Goal: Task Accomplishment & Management: Manage account settings

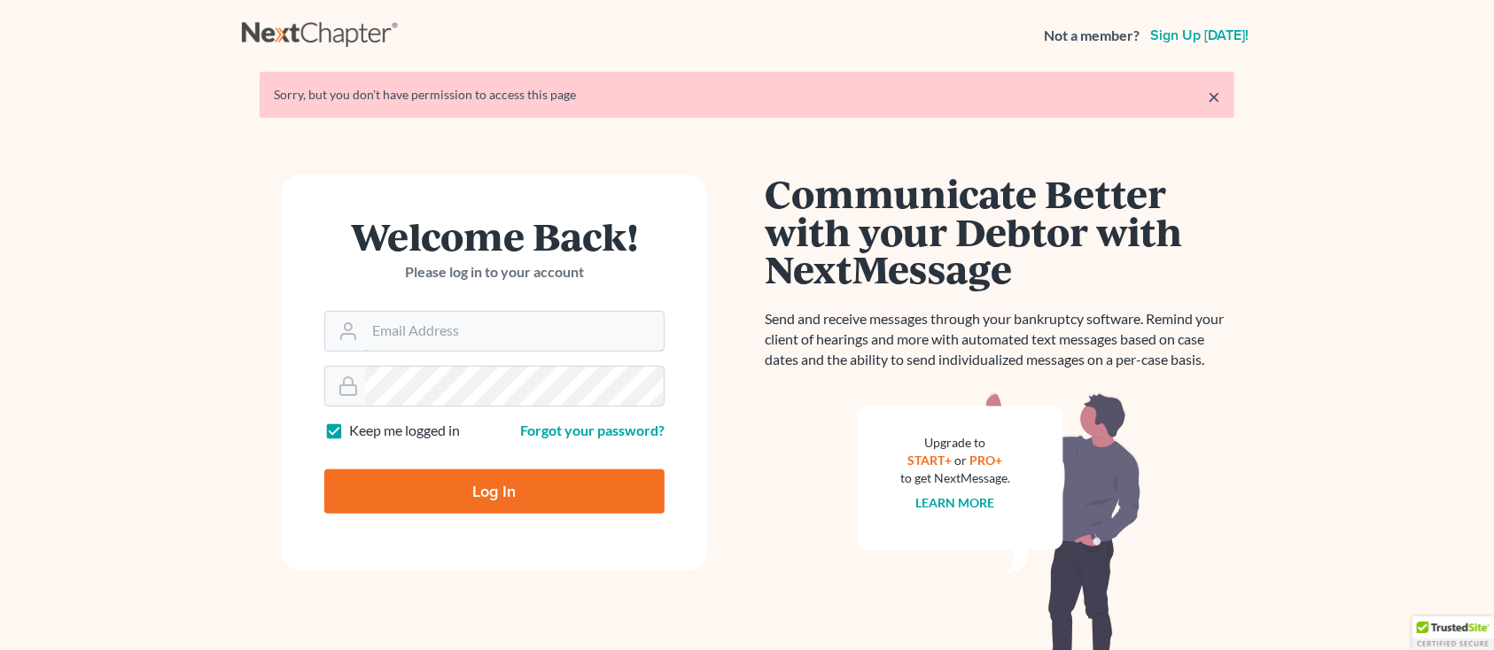
type input "sharonw@sfarthinglaw.com"
click at [432, 475] on input "Log In" at bounding box center [494, 492] width 340 height 44
type input "Thinking..."
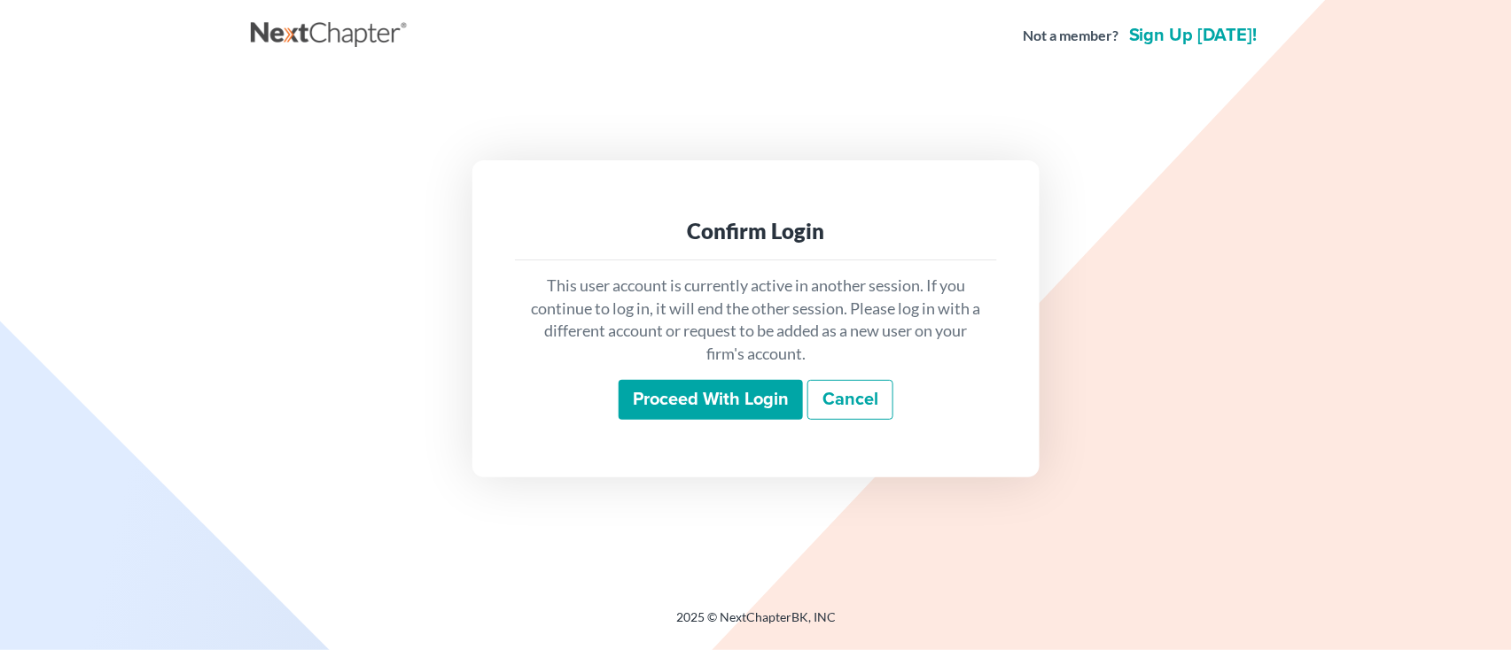
click at [654, 381] on input "Proceed with login" at bounding box center [711, 400] width 184 height 41
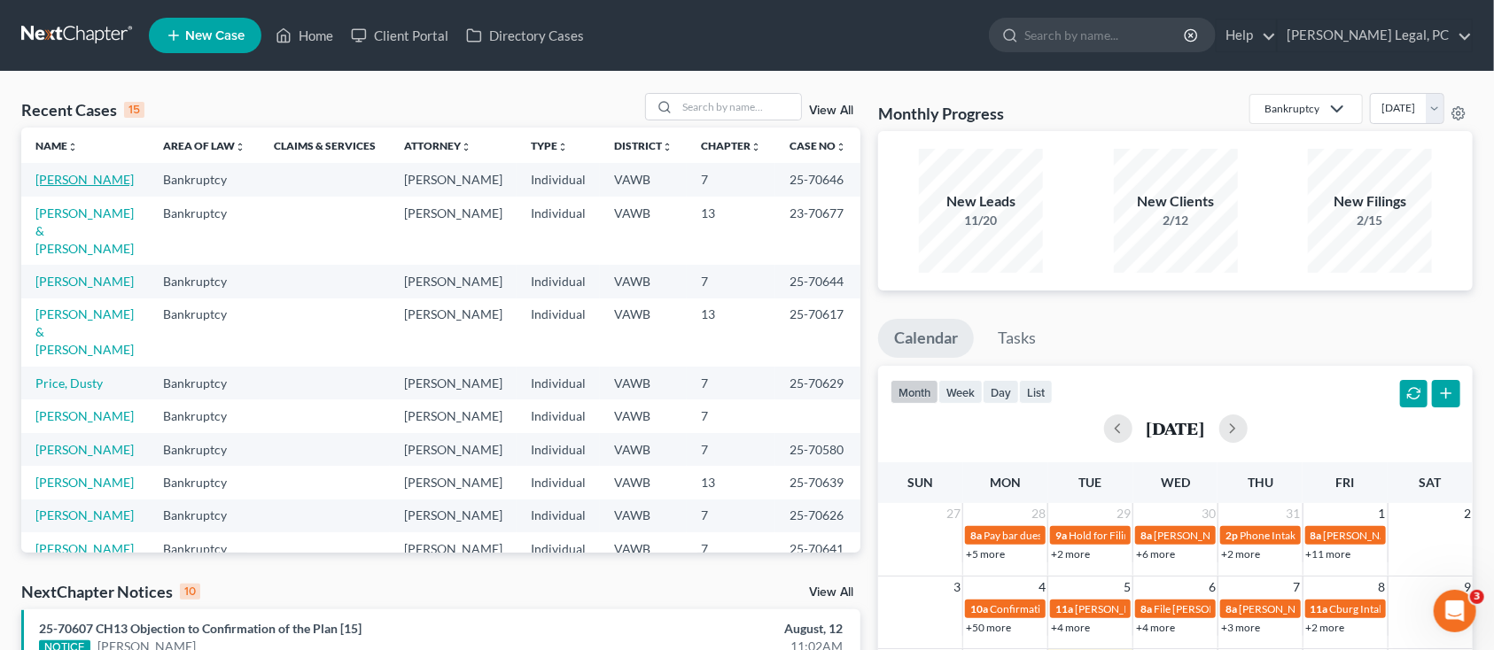
click at [68, 172] on link "Dalton, Caleb" at bounding box center [84, 179] width 98 height 15
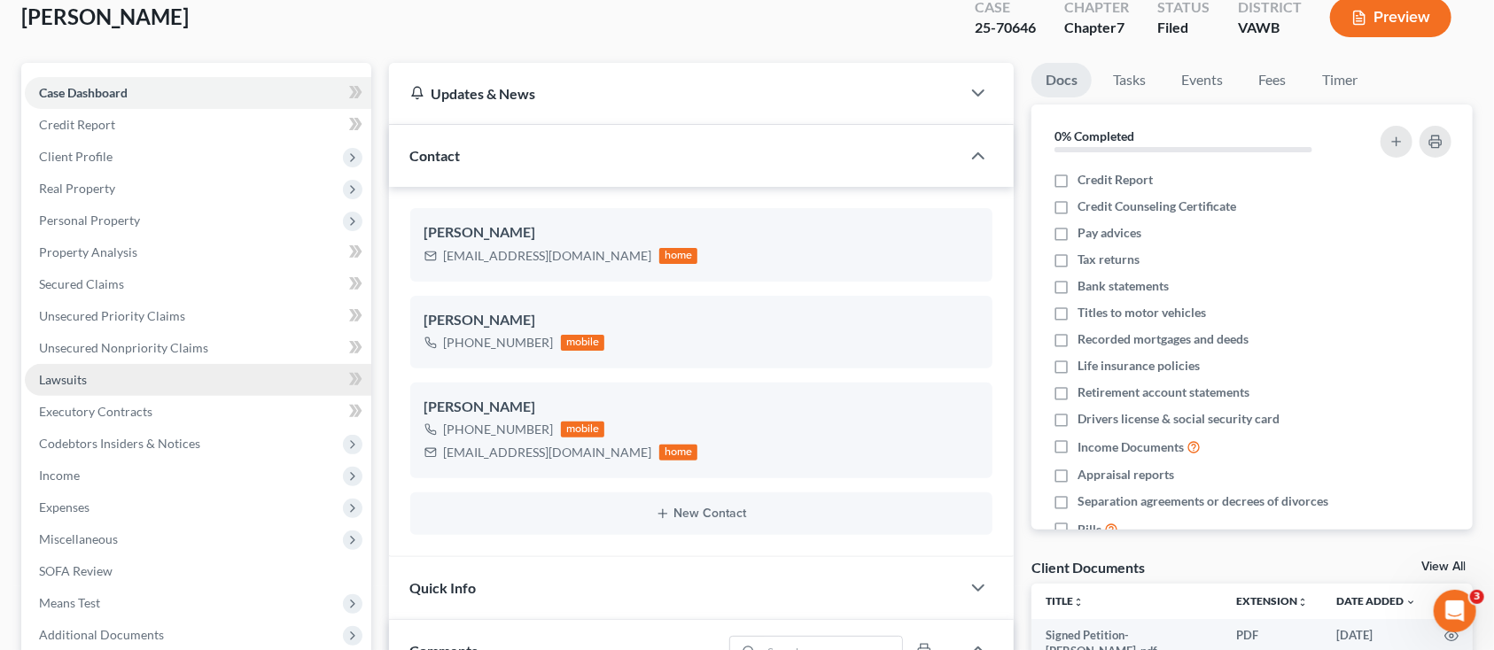
scroll to position [236, 0]
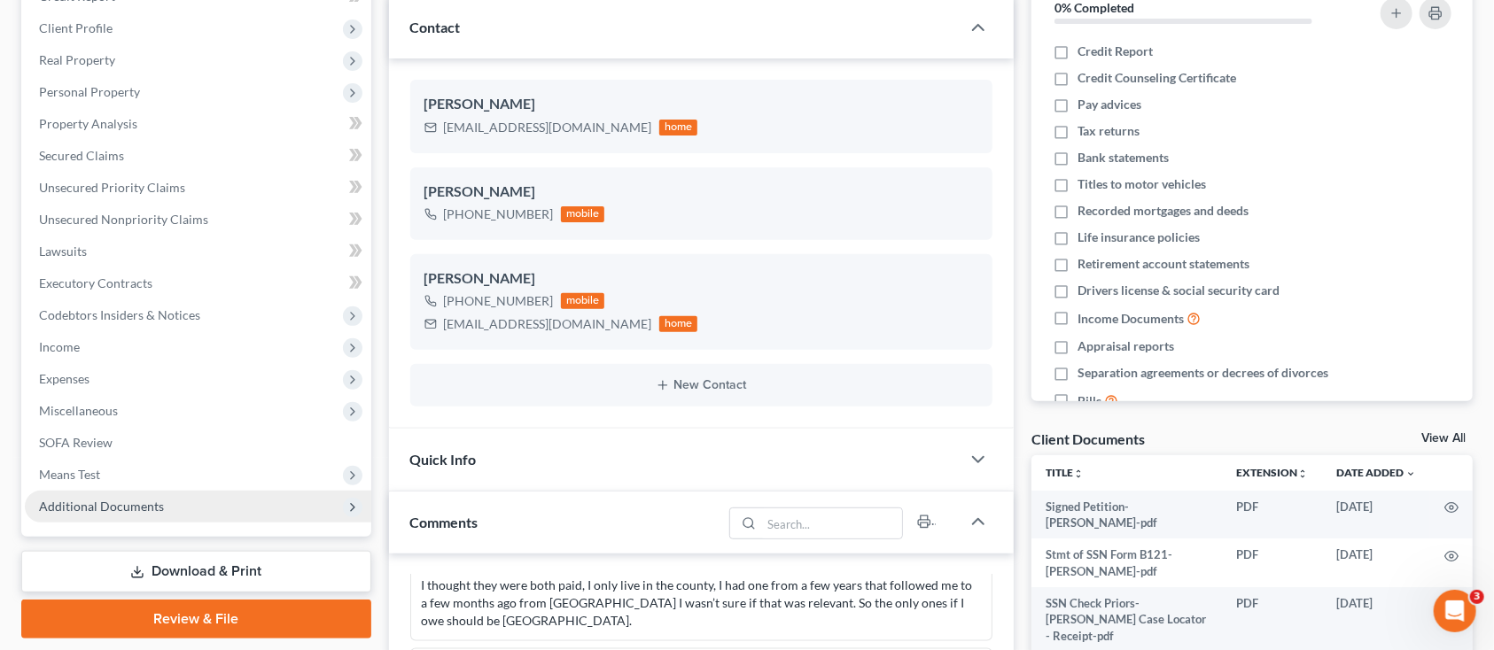
click at [40, 508] on span "Additional Documents" at bounding box center [101, 506] width 125 height 15
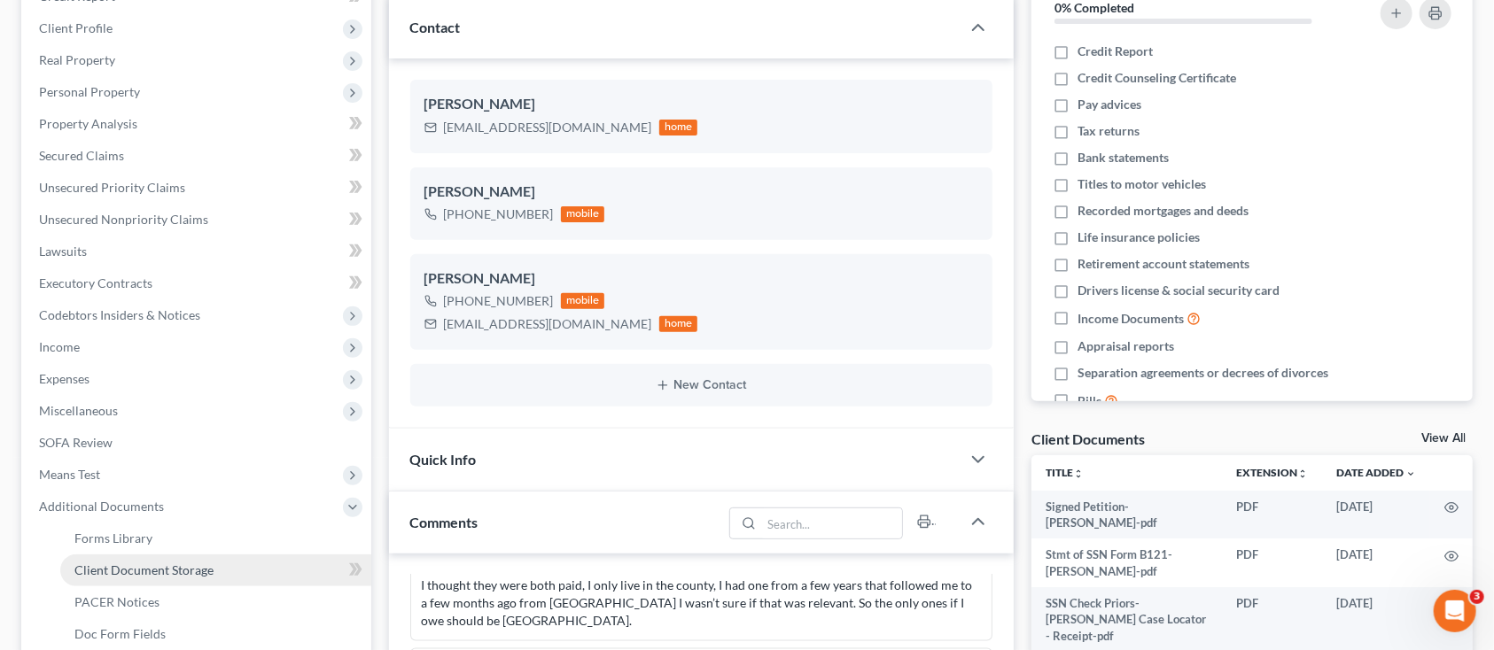
click at [93, 563] on span "Client Document Storage" at bounding box center [143, 570] width 139 height 15
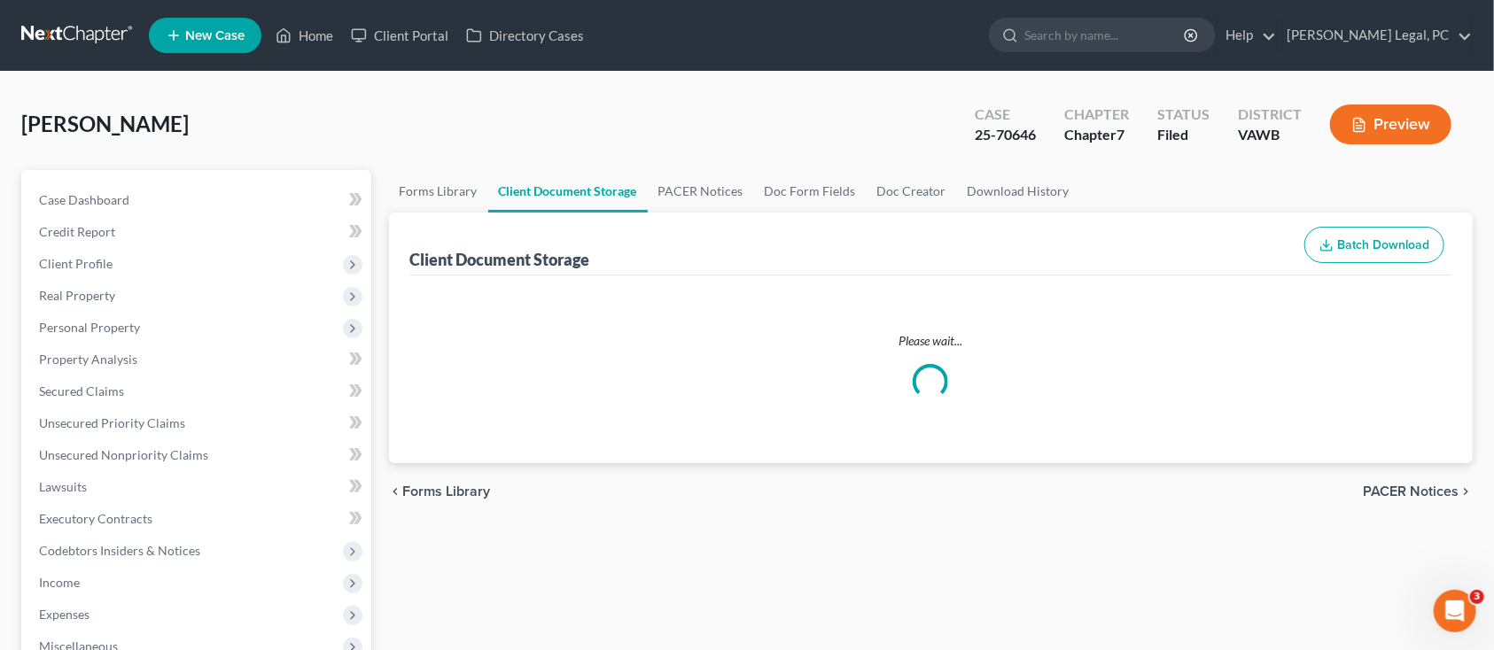
select select "0"
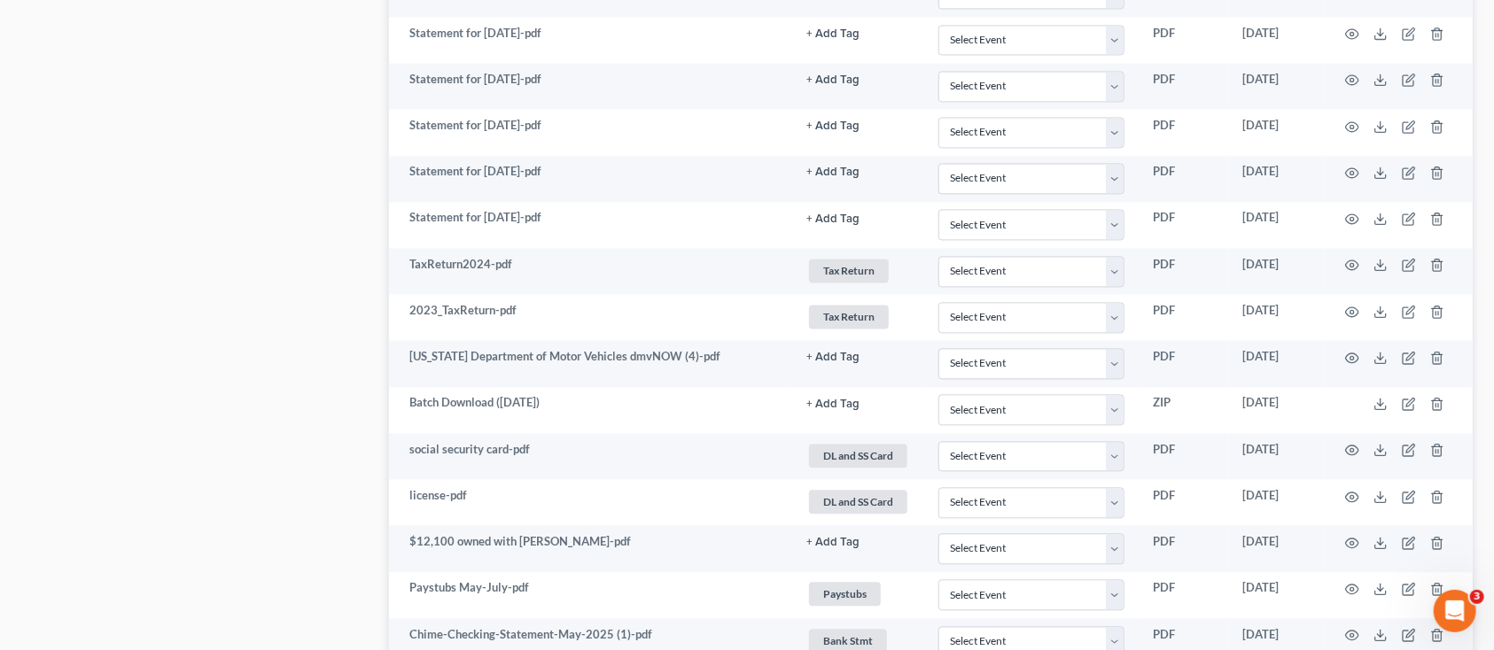
scroll to position [1972, 0]
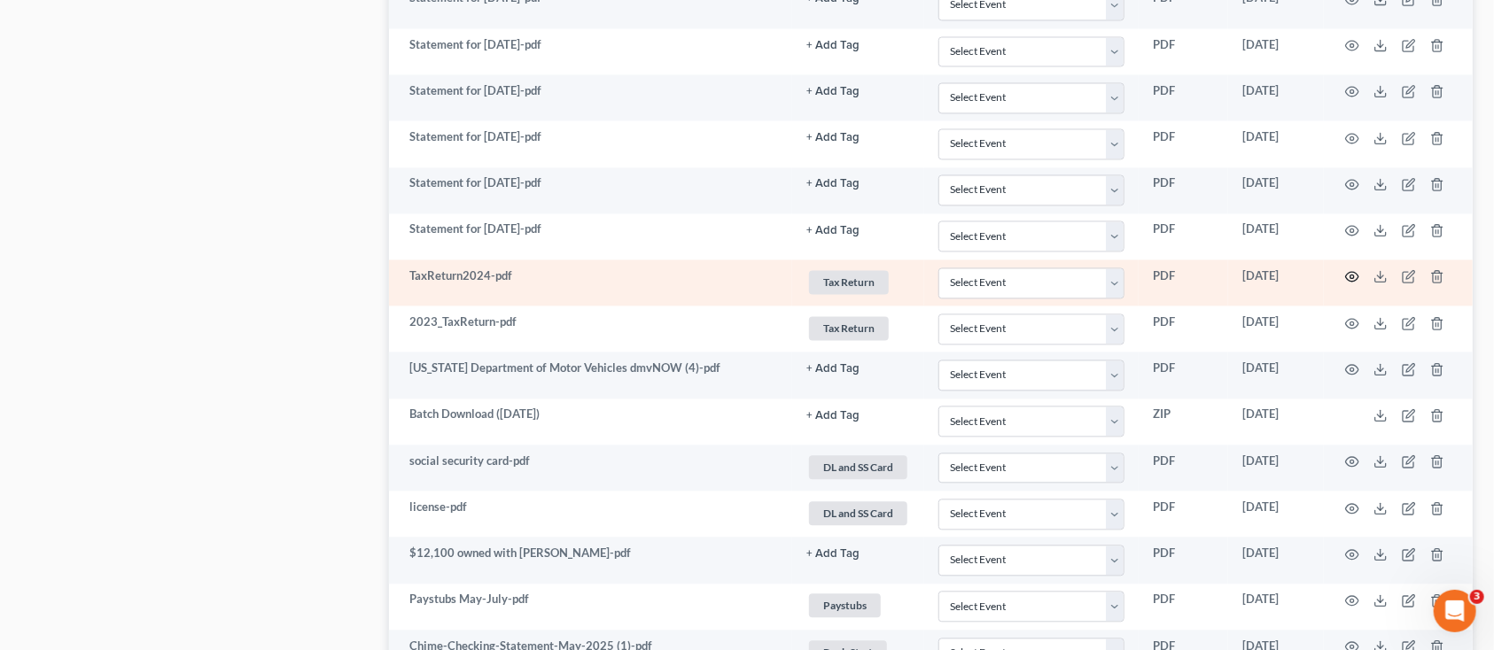
click at [1358, 277] on icon "button" at bounding box center [1352, 276] width 14 height 14
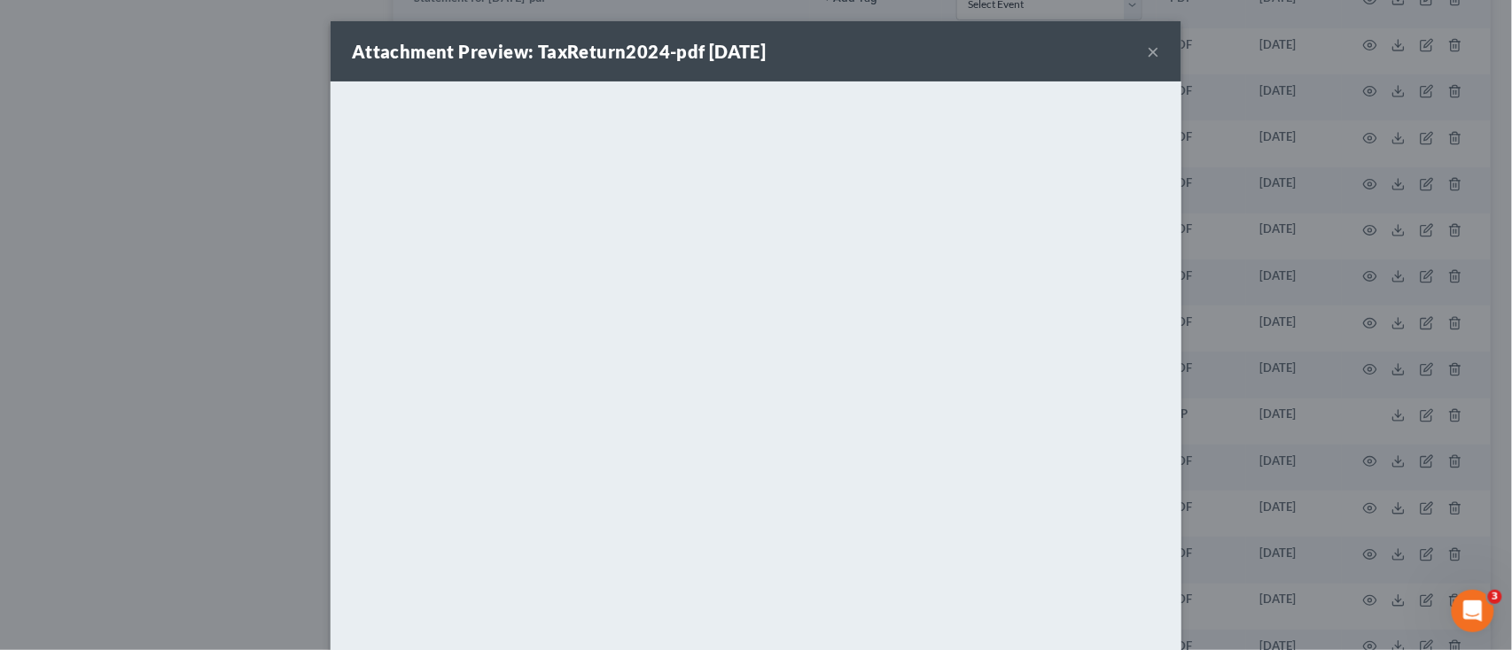
click at [1148, 50] on button "×" at bounding box center [1154, 51] width 12 height 21
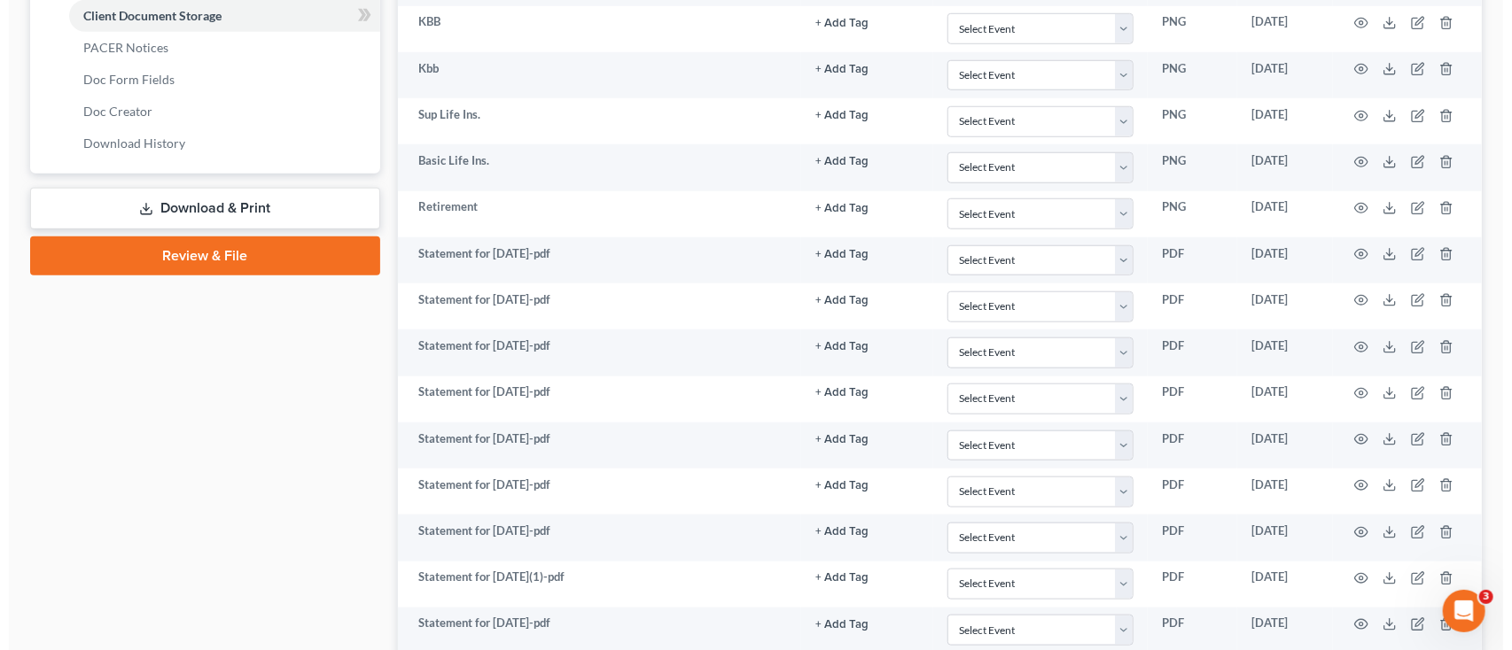
scroll to position [790, 0]
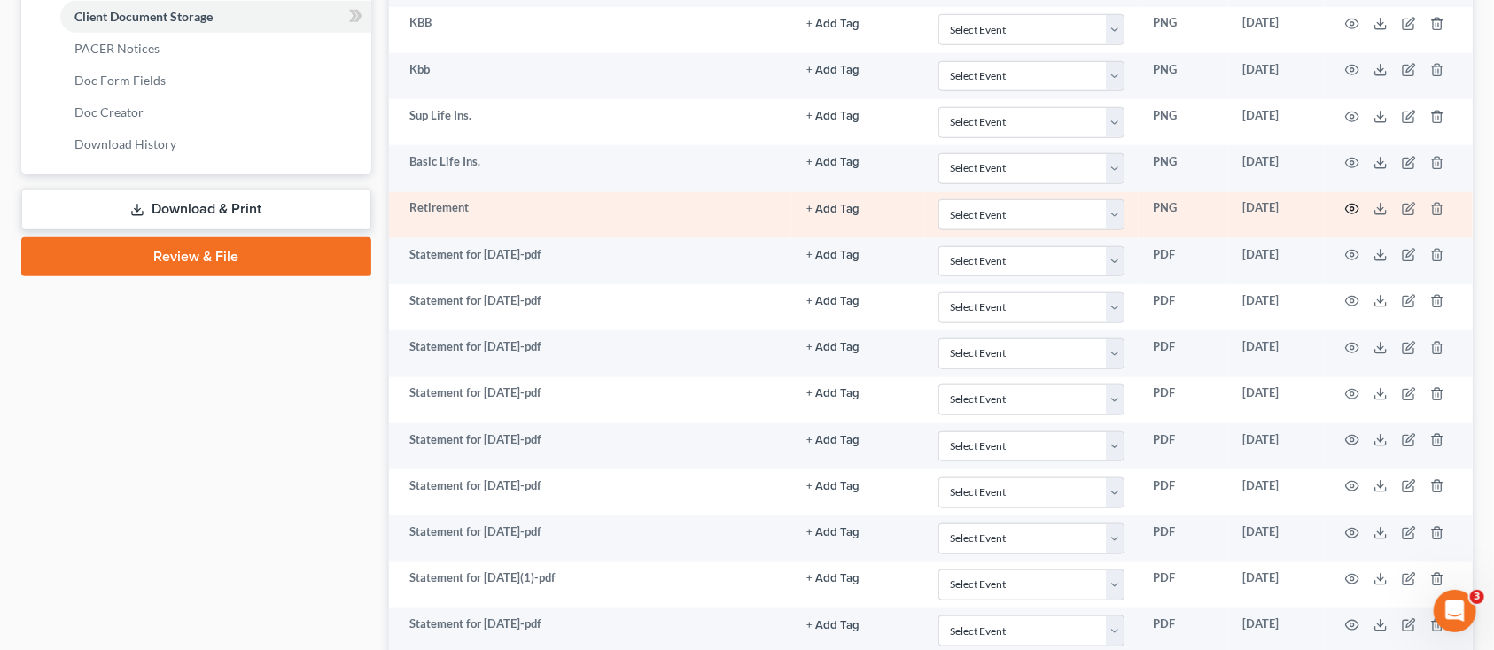
click at [1352, 205] on icon "button" at bounding box center [1352, 210] width 13 height 10
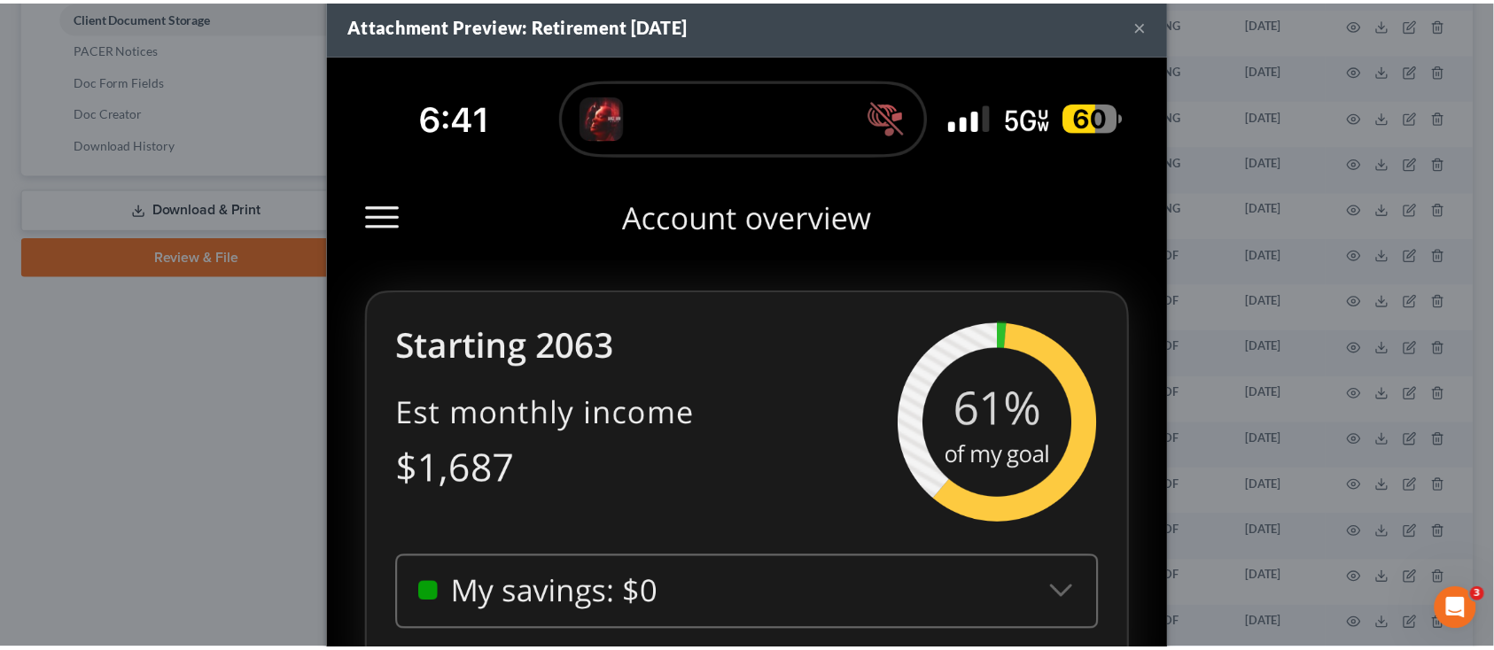
scroll to position [0, 0]
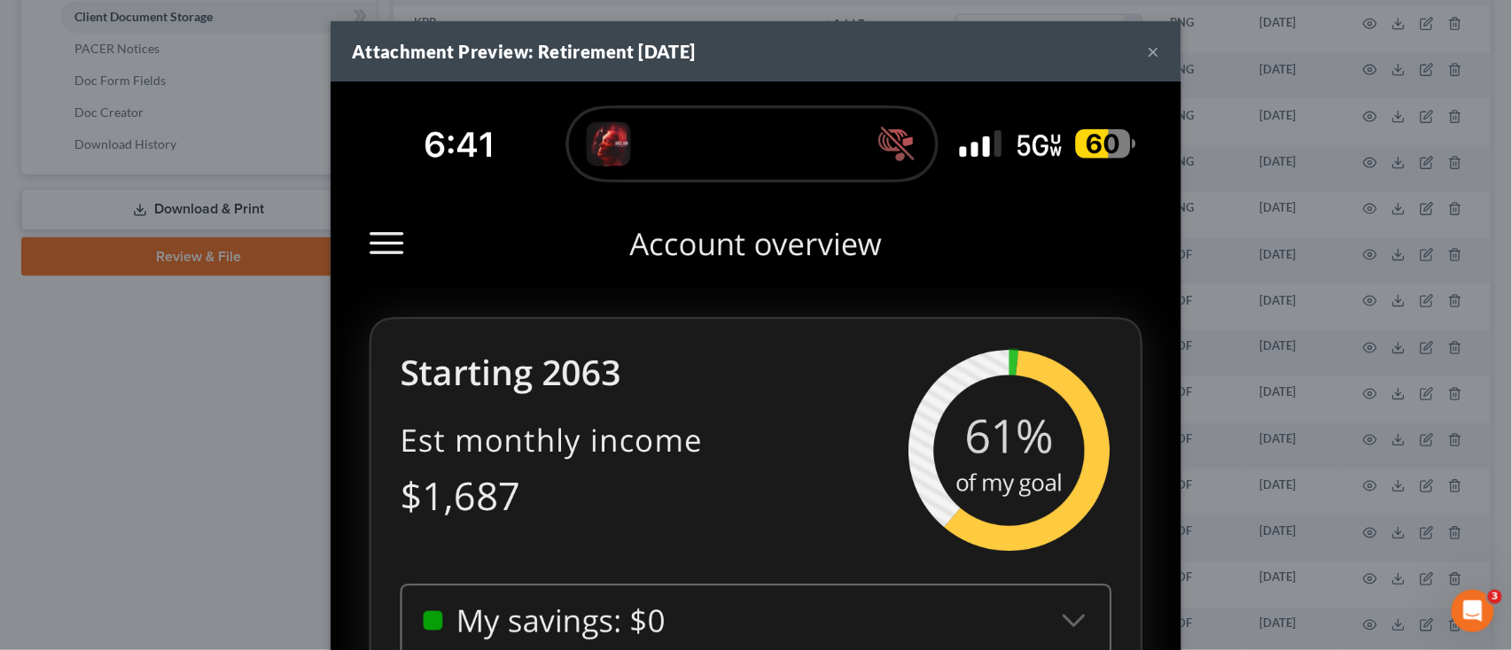
drag, startPoint x: 1008, startPoint y: 260, endPoint x: 766, endPoint y: 502, distance: 342.7
click at [1148, 46] on button "×" at bounding box center [1154, 51] width 12 height 21
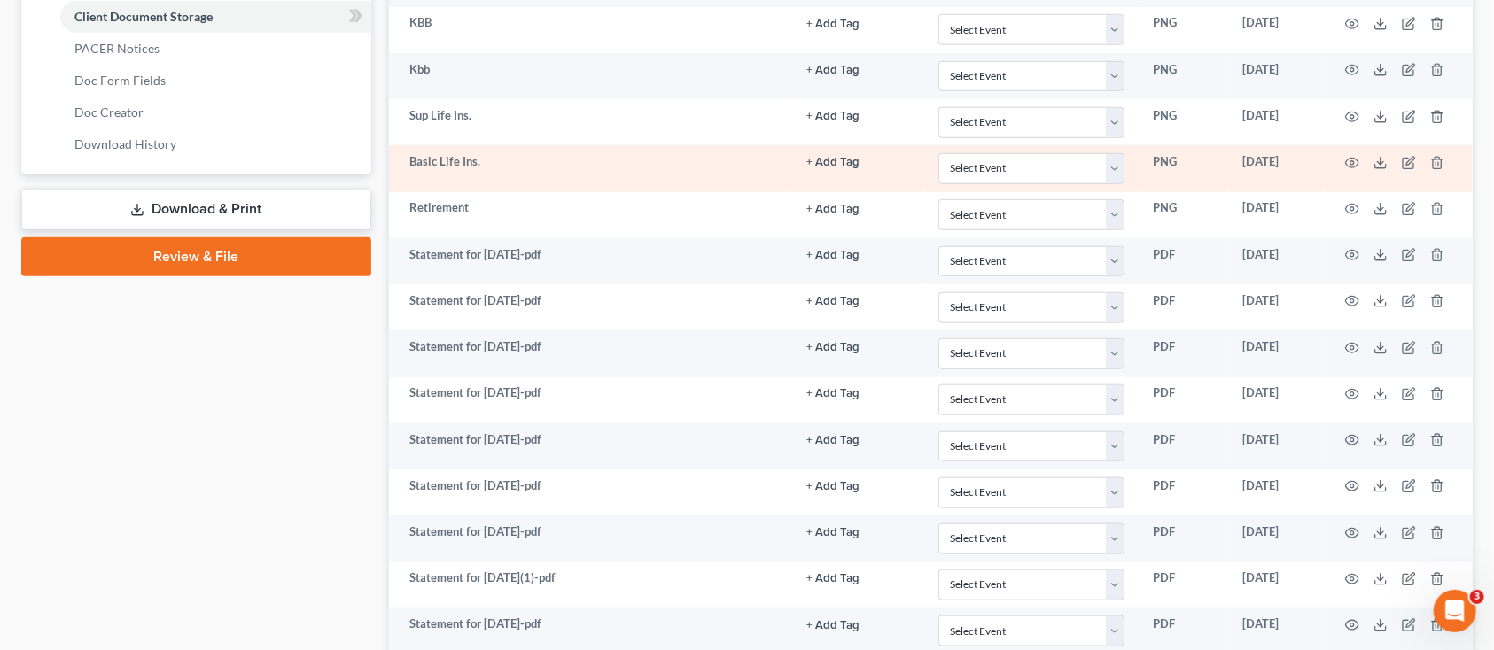
scroll to position [672, 0]
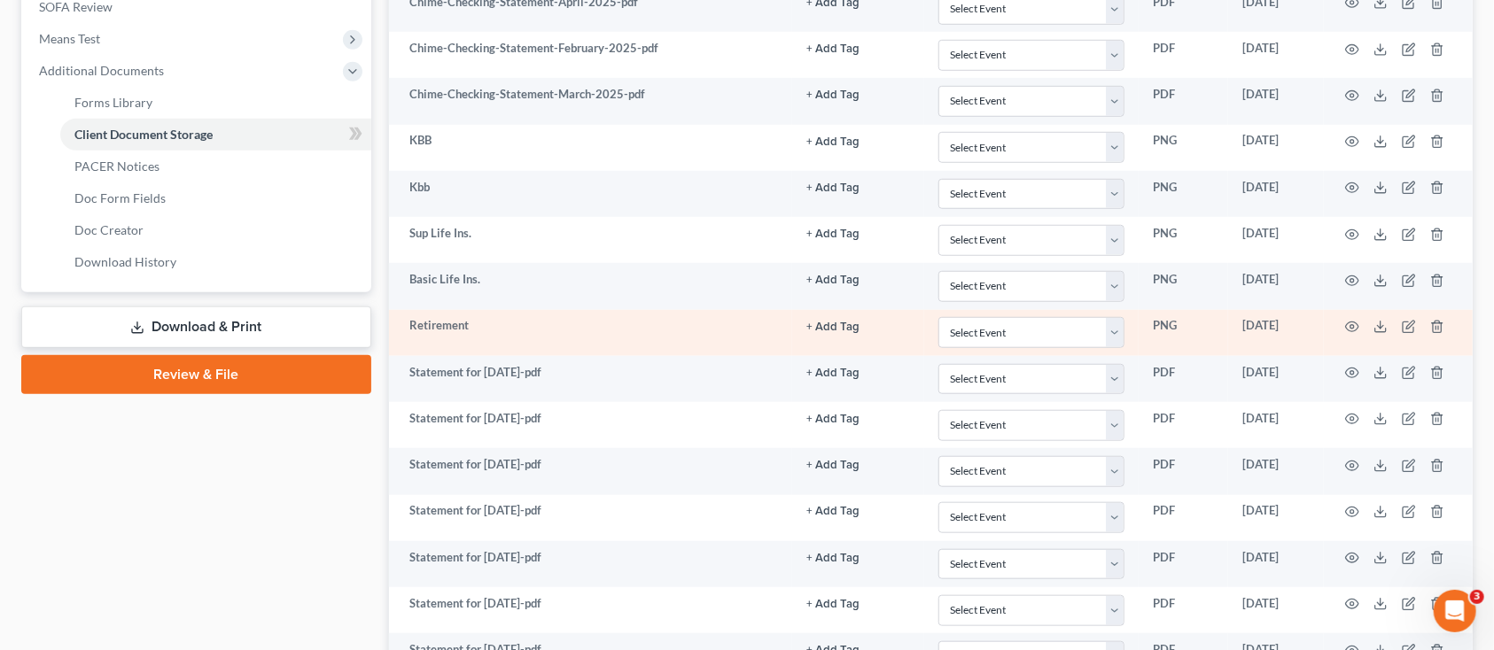
click at [1343, 326] on td at bounding box center [1398, 333] width 149 height 46
click at [1350, 327] on circle "button" at bounding box center [1352, 327] width 4 height 4
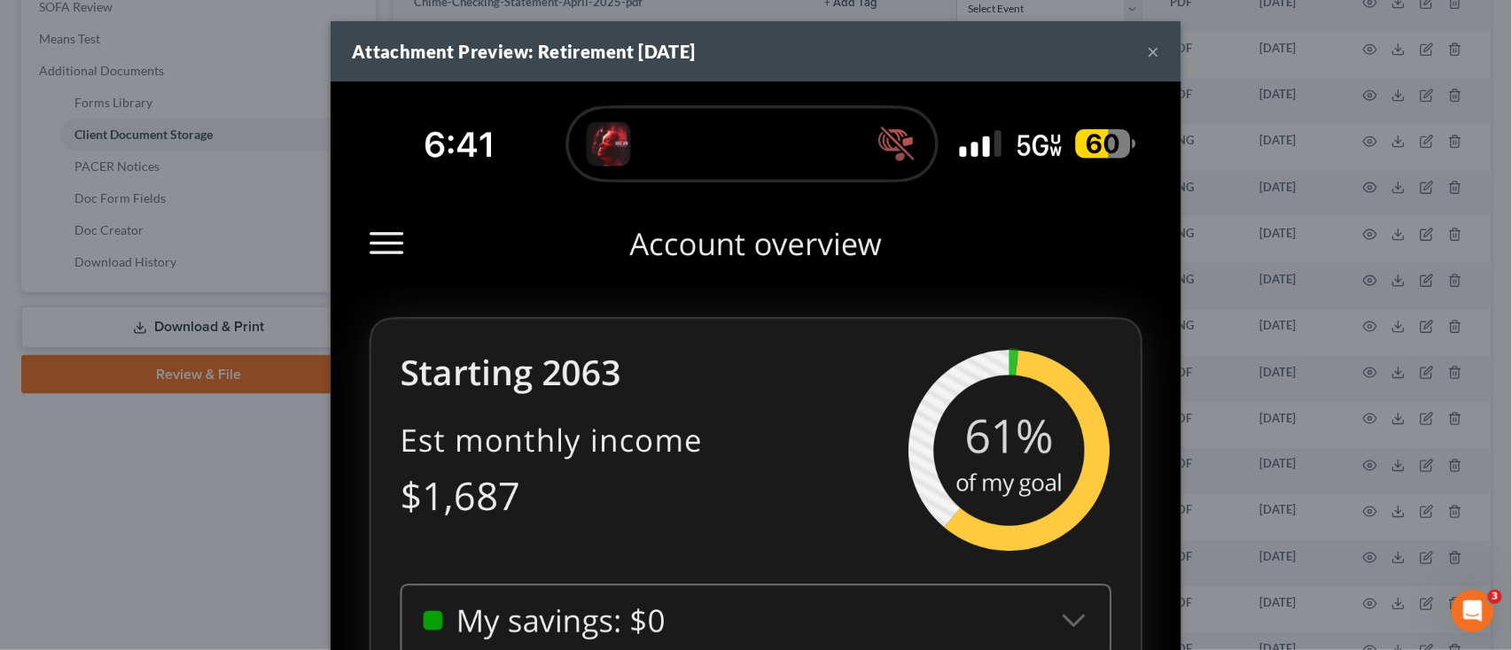
click at [953, 65] on div "Attachment Preview: Retirement 06/05/2025 ×" at bounding box center [756, 51] width 851 height 60
click at [1148, 44] on button "×" at bounding box center [1154, 51] width 12 height 21
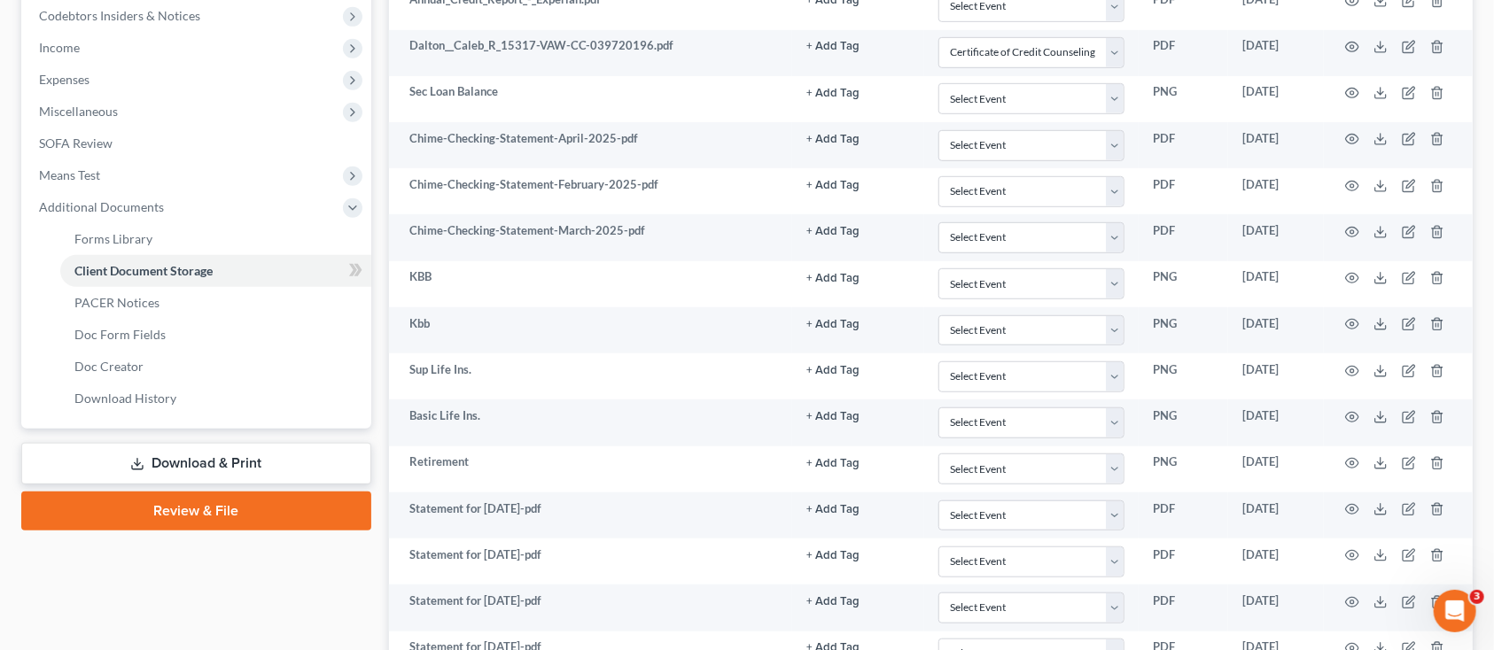
scroll to position [435, 0]
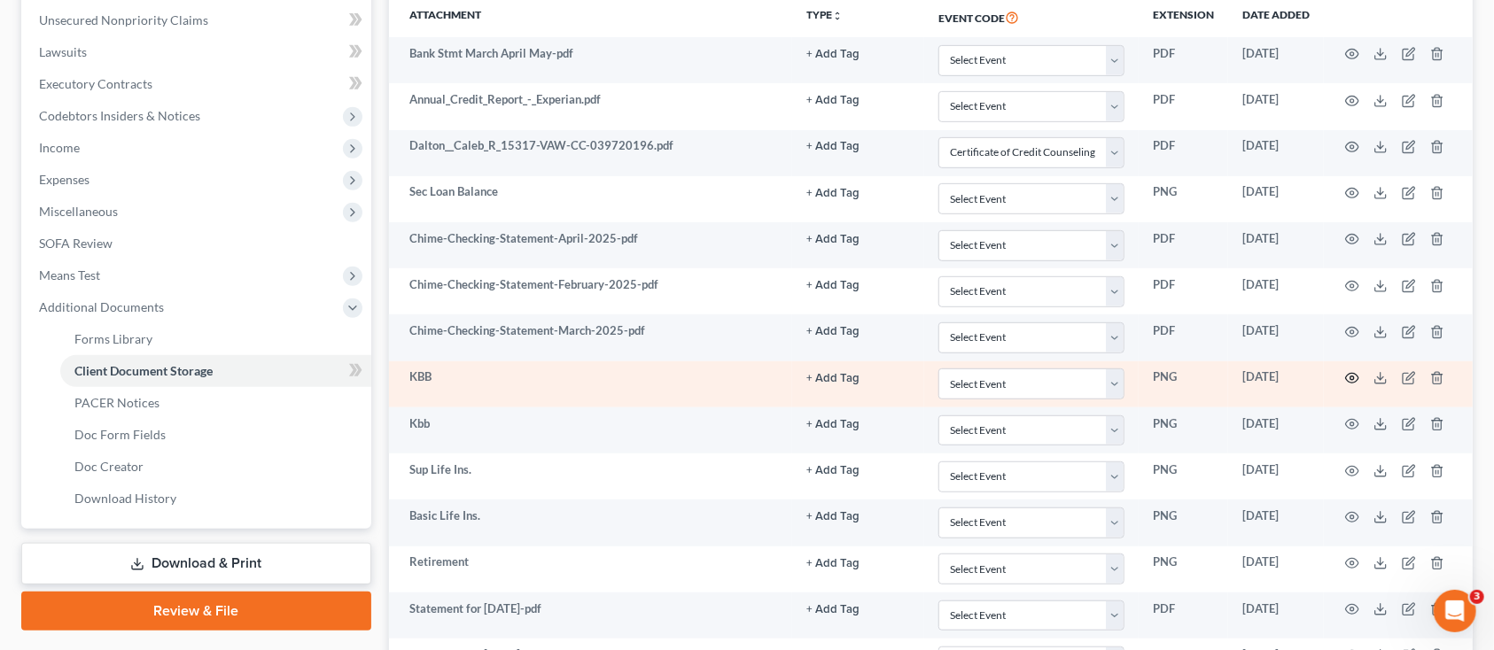
click at [1350, 379] on icon "button" at bounding box center [1352, 378] width 14 height 14
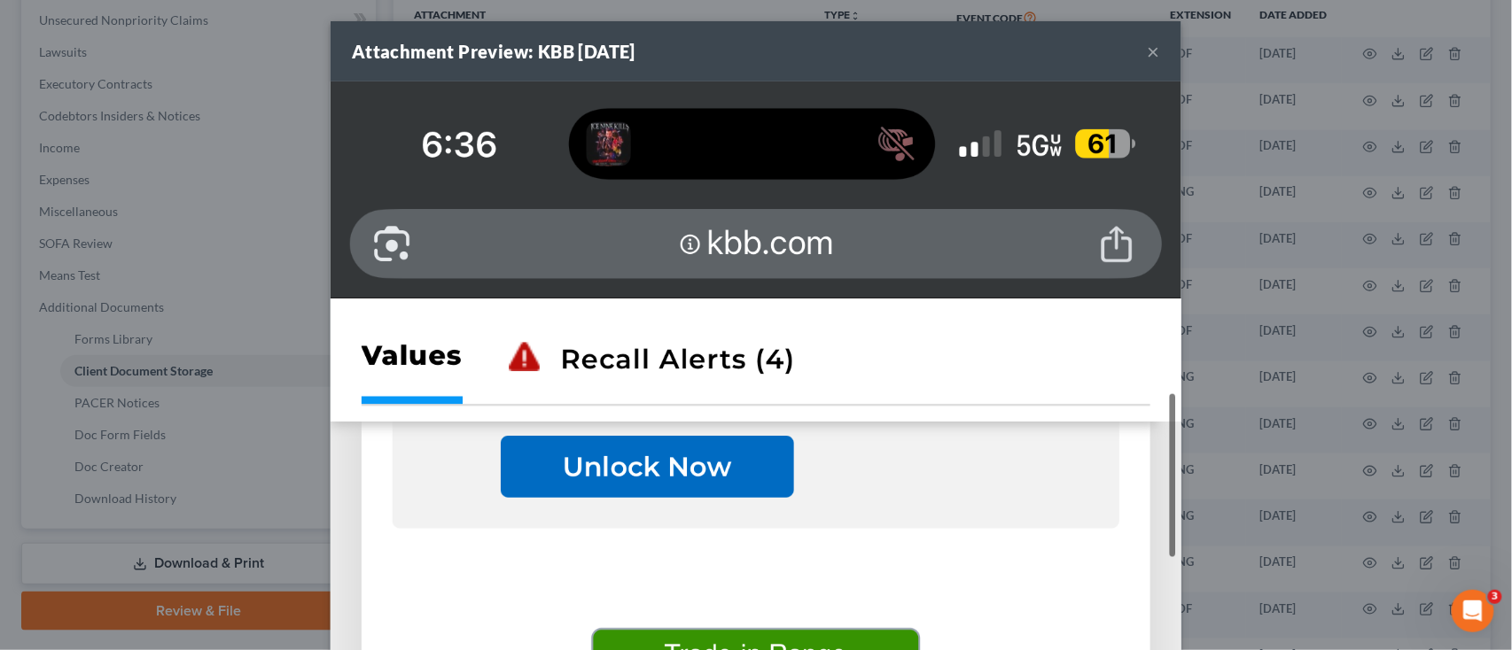
drag, startPoint x: 941, startPoint y: 321, endPoint x: 971, endPoint y: 326, distance: 30.6
click at [947, 57] on div "Attachment Preview: KBB 06/05/2025 ×" at bounding box center [756, 51] width 851 height 60
click at [1148, 55] on button "×" at bounding box center [1154, 51] width 12 height 21
